Goal: Information Seeking & Learning: Learn about a topic

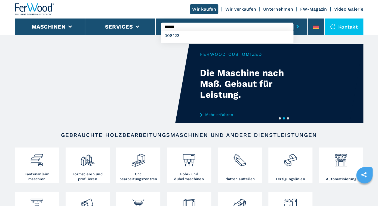
type input "******"
click at [293, 20] on button "submit-button" at bounding box center [297, 26] width 8 height 13
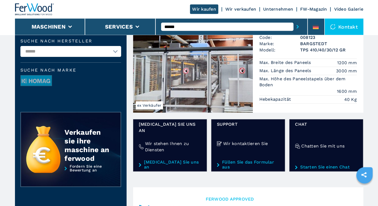
scroll to position [28, 0]
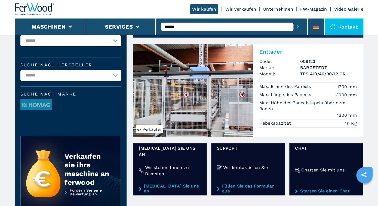
click at [218, 109] on img at bounding box center [193, 90] width 120 height 93
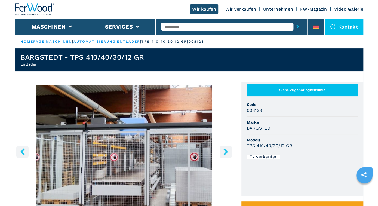
click at [226, 149] on icon "right-button" at bounding box center [225, 151] width 7 height 7
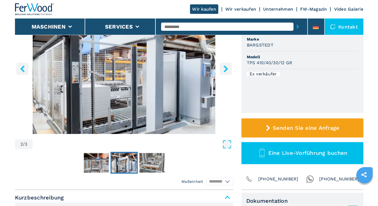
scroll to position [85, 0]
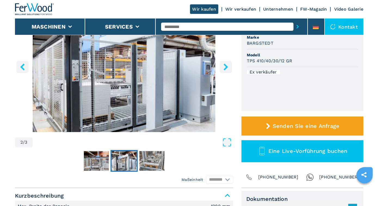
click at [225, 65] on icon "right-button" at bounding box center [225, 66] width 4 height 7
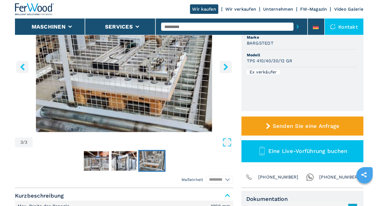
click at [225, 65] on icon "right-button" at bounding box center [225, 66] width 4 height 7
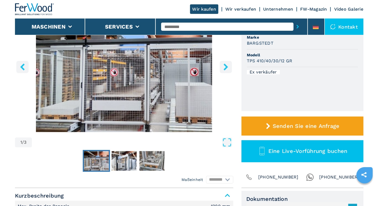
click at [225, 65] on icon "right-button" at bounding box center [225, 66] width 4 height 7
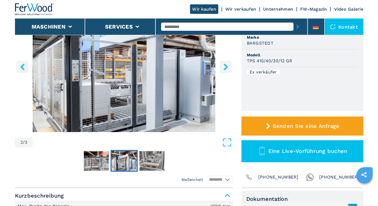
click at [225, 65] on icon "right-button" at bounding box center [225, 66] width 4 height 7
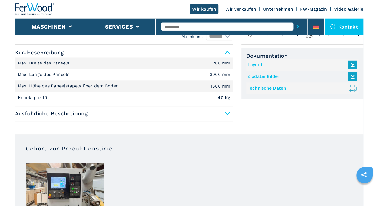
scroll to position [226, 0]
